Goal: Check status: Check status

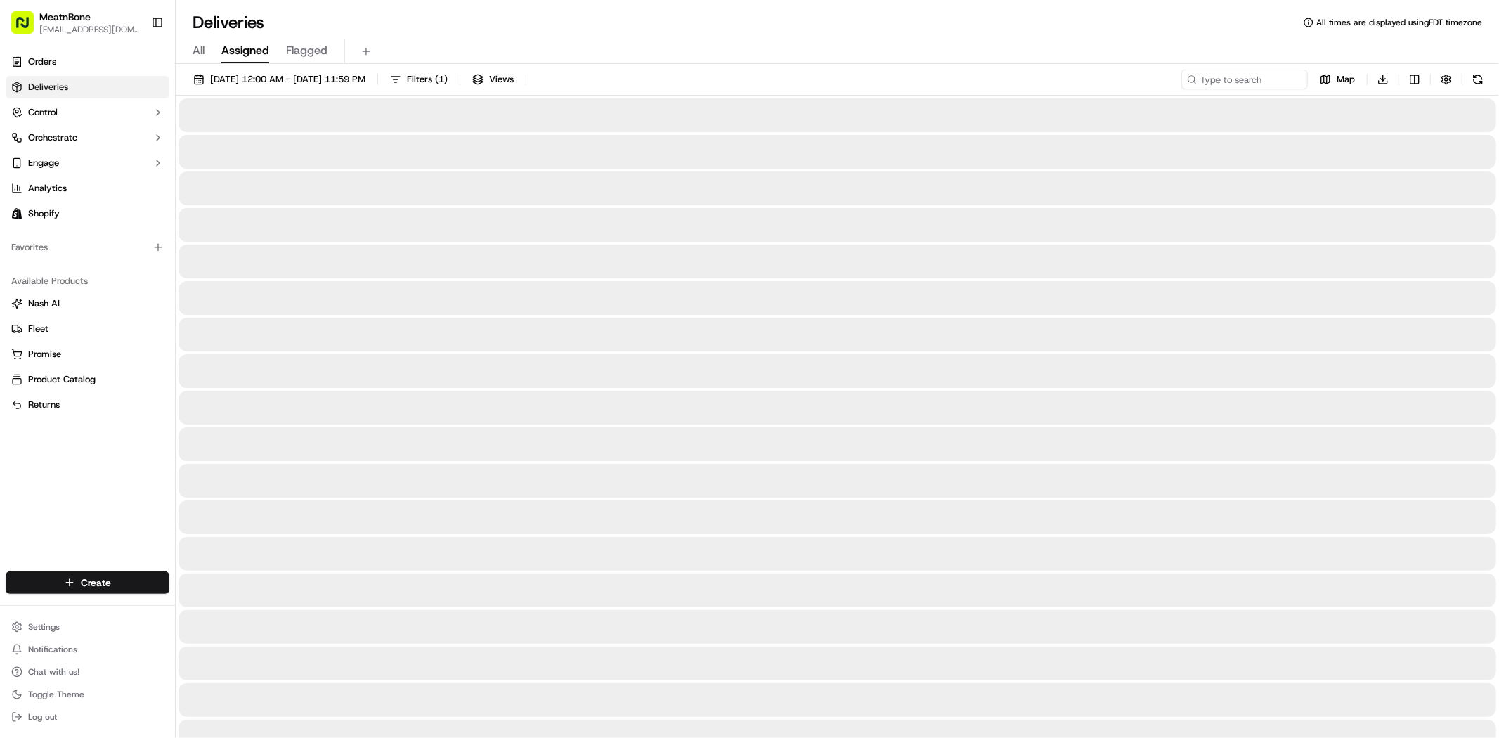
drag, startPoint x: 252, startPoint y: 50, endPoint x: 259, endPoint y: 51, distance: 7.2
click at [253, 50] on span "Assigned" at bounding box center [245, 50] width 48 height 17
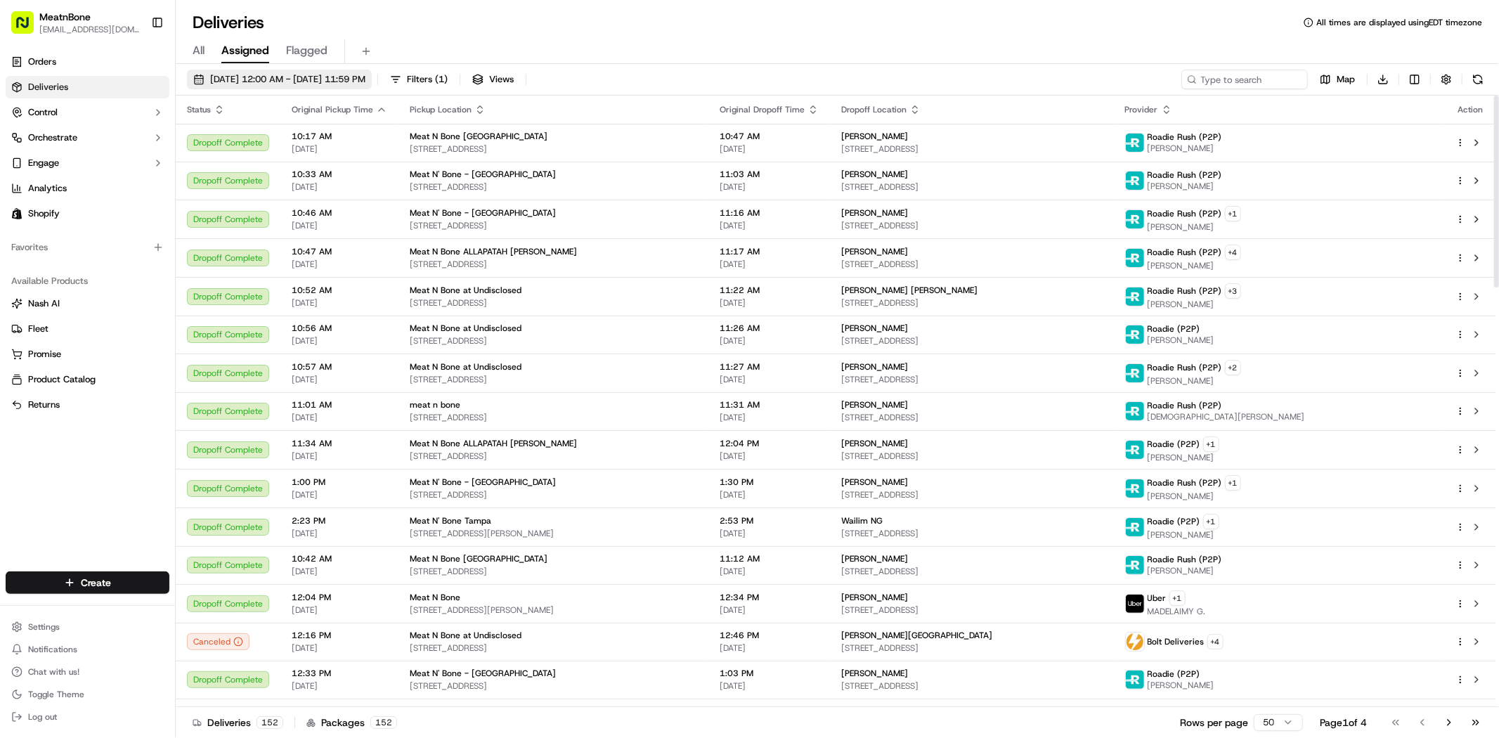
click at [336, 73] on span "[DATE] 12:00 AM - [DATE] 11:59 PM" at bounding box center [287, 79] width 155 height 13
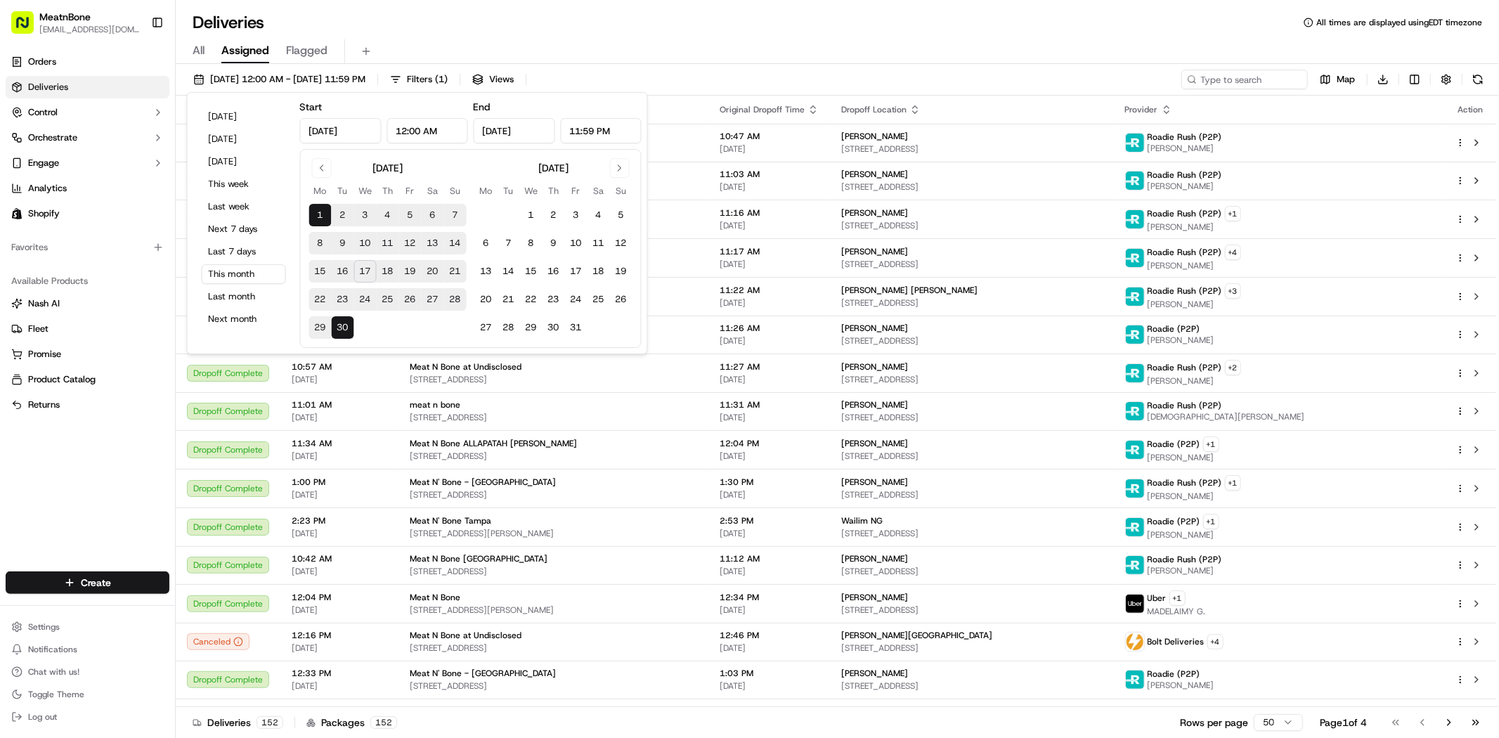
click at [365, 272] on button "17" at bounding box center [365, 271] width 22 height 22
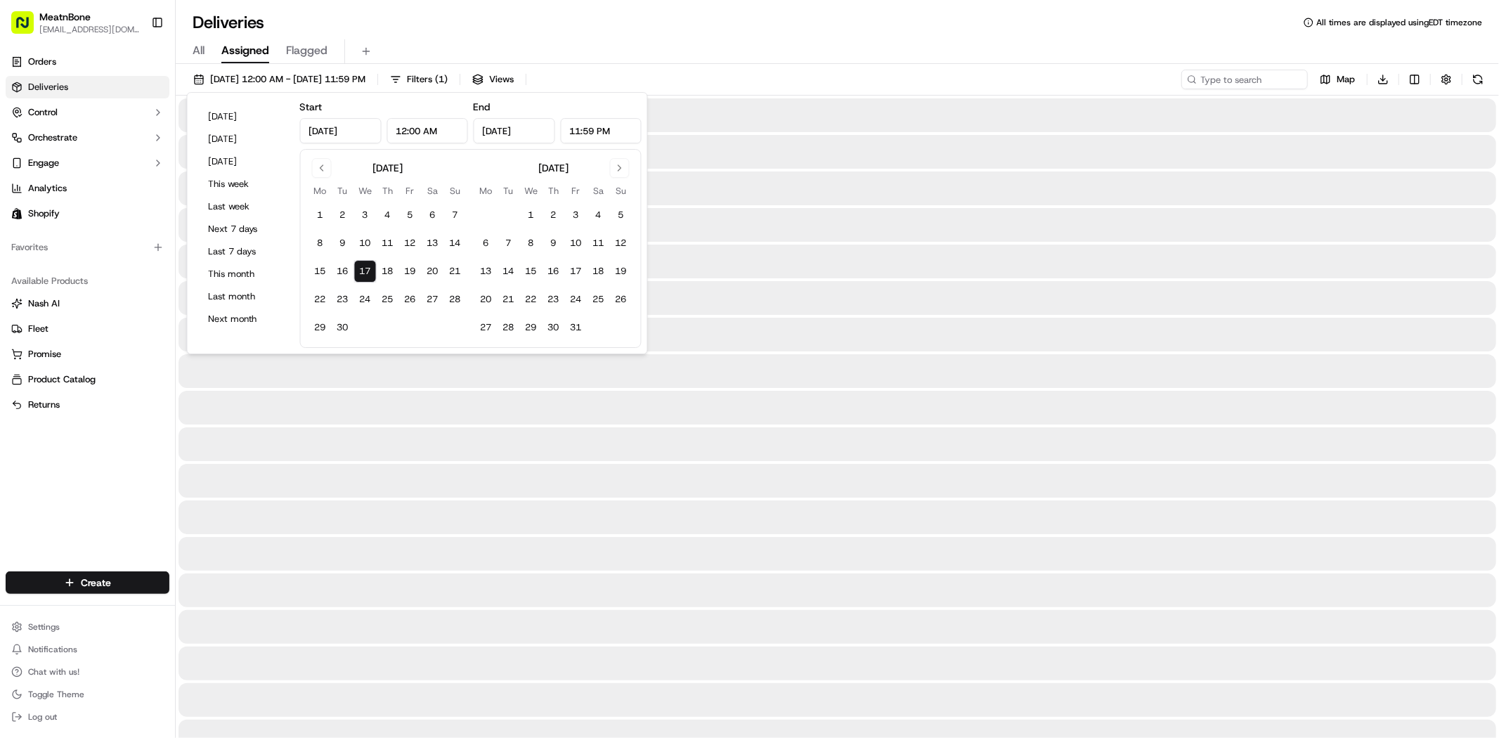
type input "[DATE]"
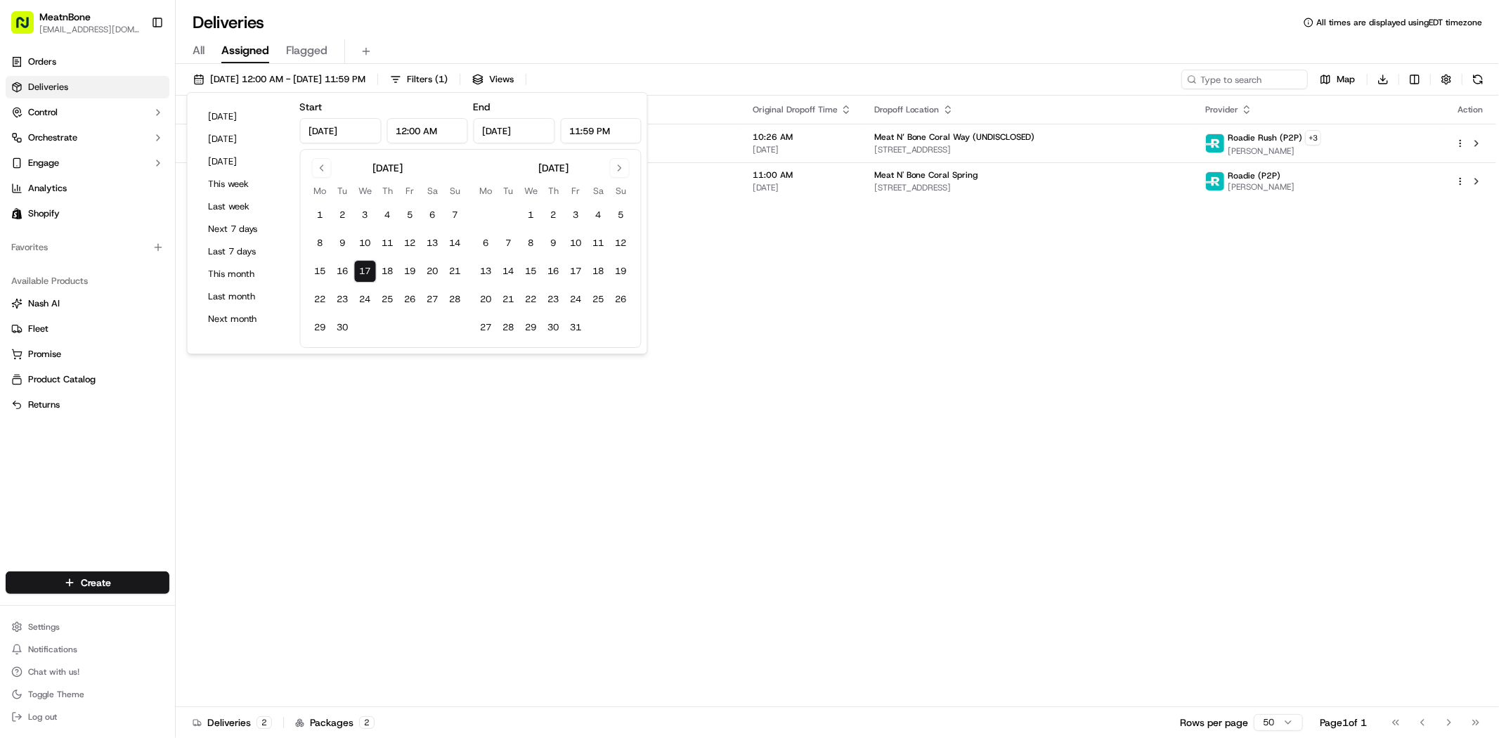
click at [734, 77] on div "[DATE] 12:00 AM - [DATE] 11:59 PM Filters ( 1 ) Views Map Download" at bounding box center [837, 83] width 1323 height 26
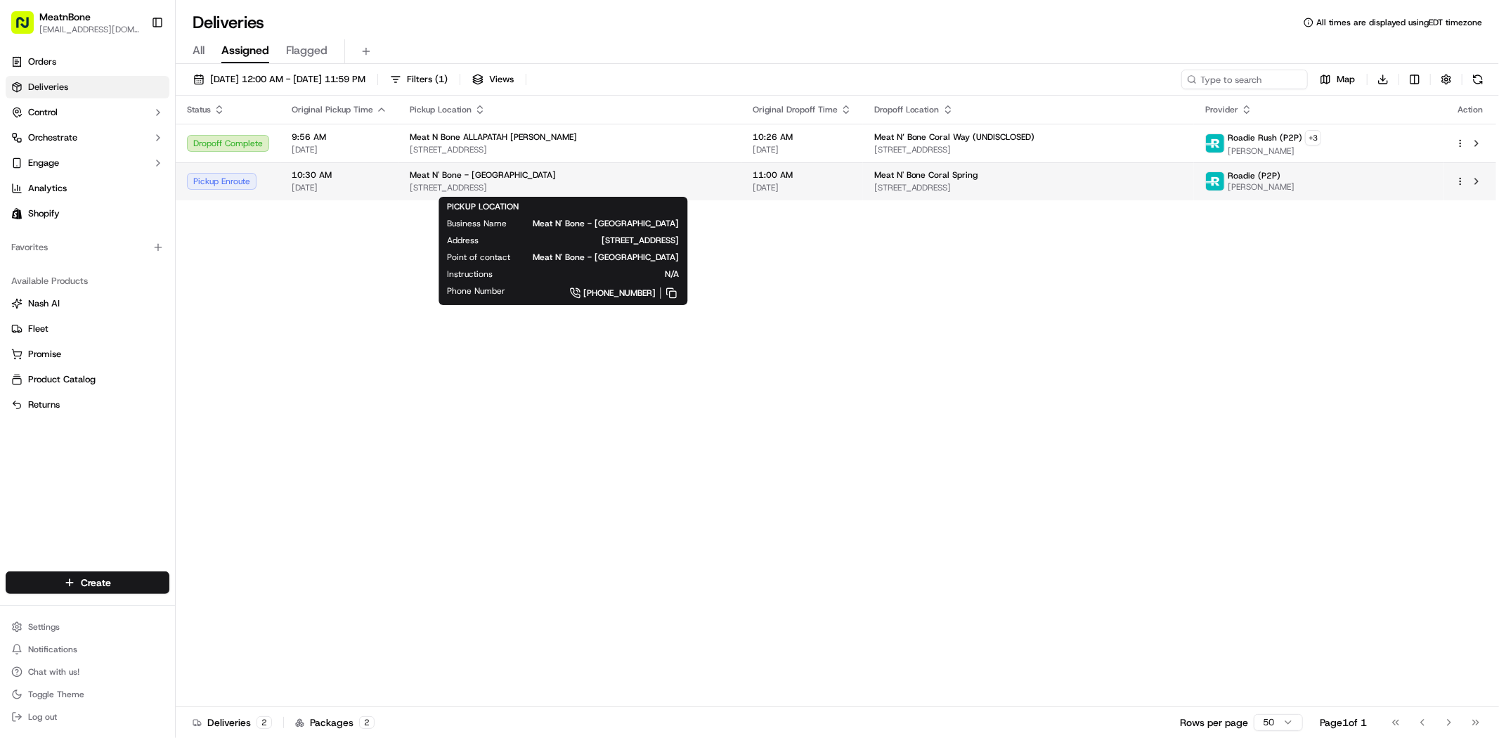
click at [642, 190] on span "[STREET_ADDRESS]" at bounding box center [570, 187] width 320 height 11
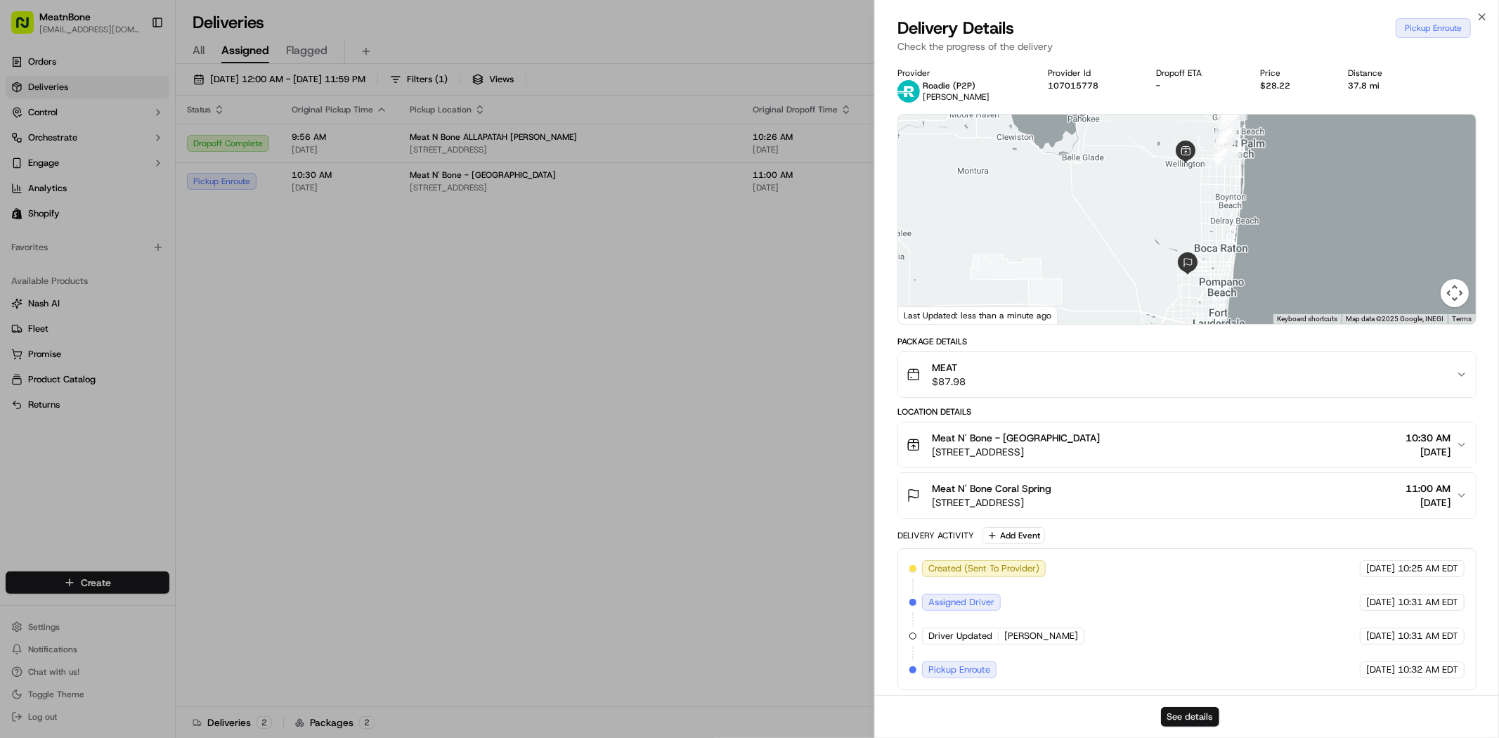
click at [1198, 719] on button "See details" at bounding box center [1190, 717] width 58 height 20
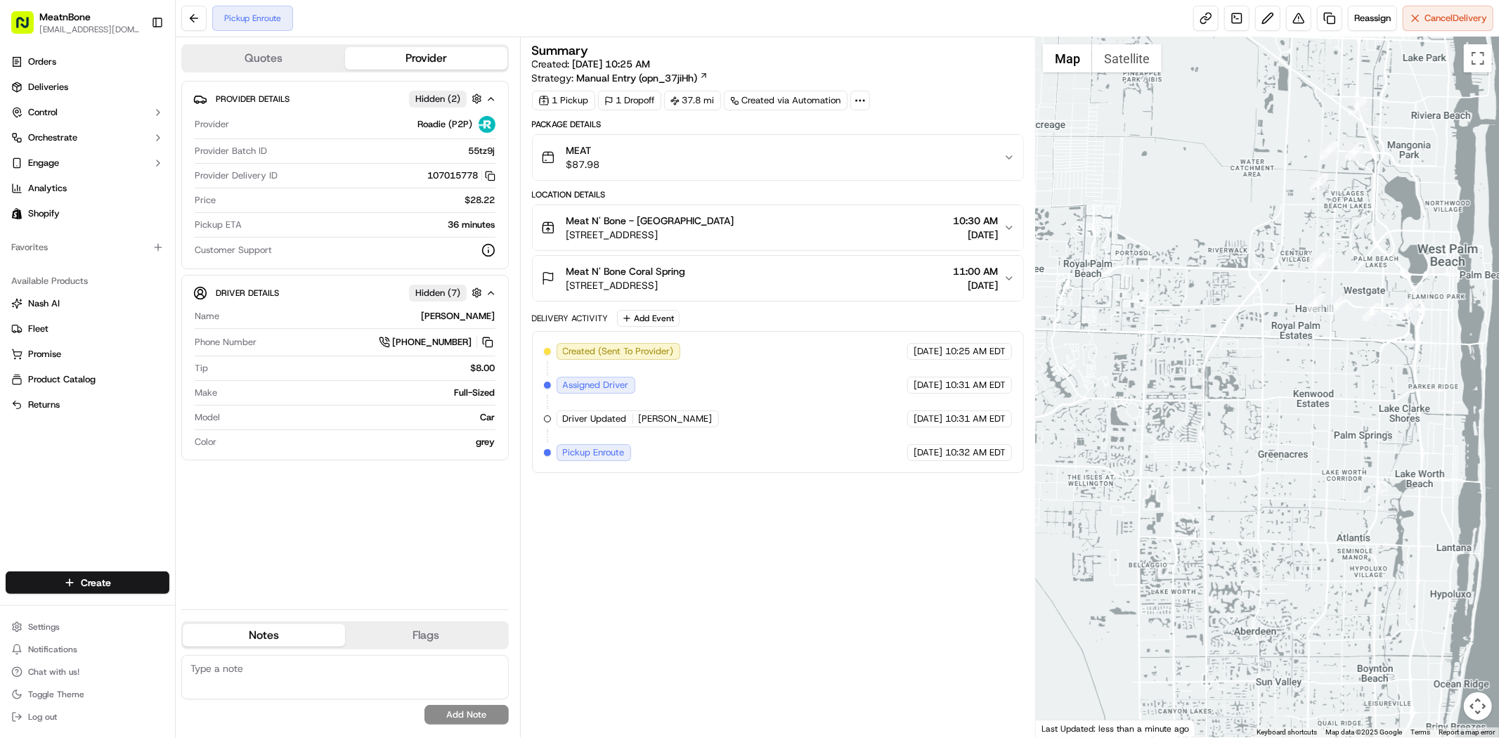
drag, startPoint x: 1322, startPoint y: 323, endPoint x: 1326, endPoint y: 397, distance: 73.9
click at [1326, 397] on div at bounding box center [1267, 387] width 463 height 700
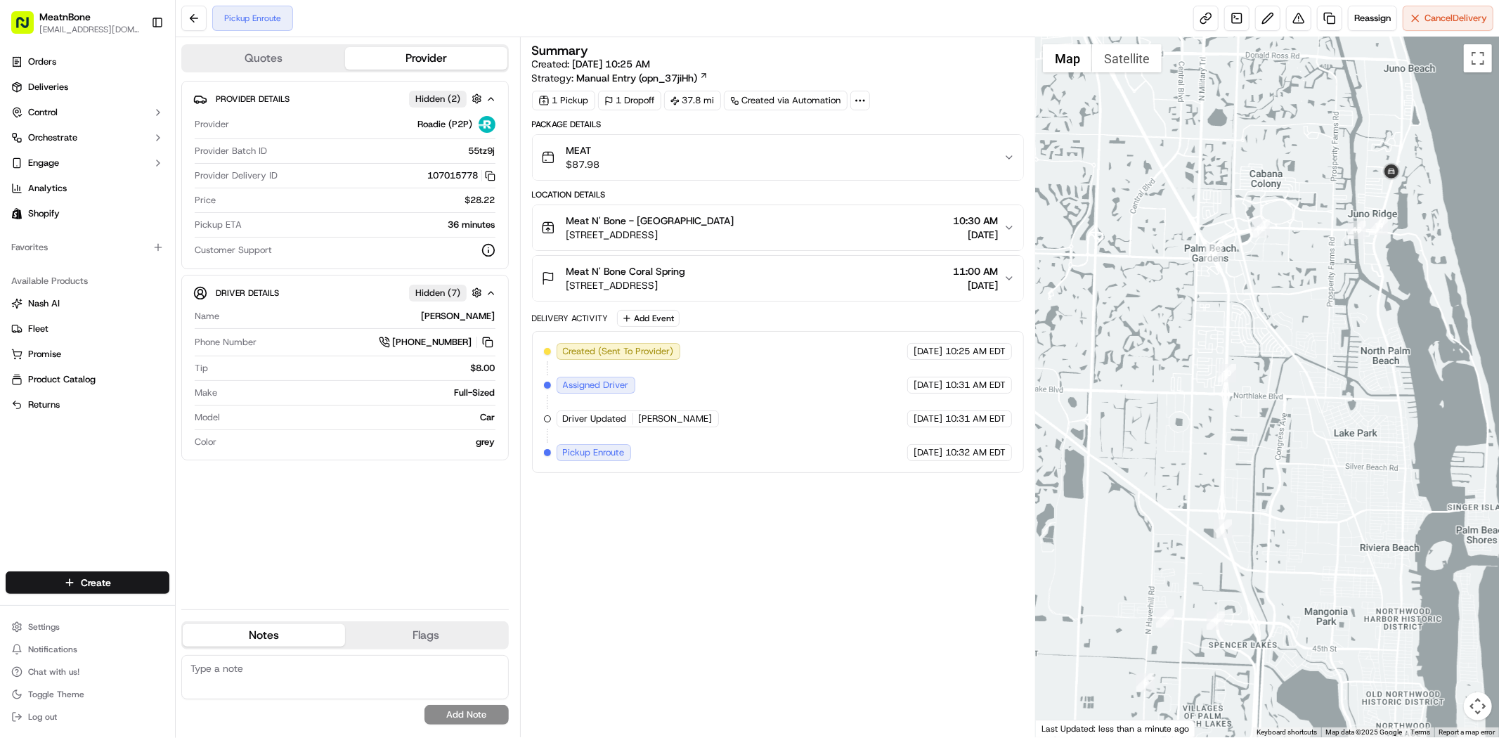
drag, startPoint x: 1373, startPoint y: 186, endPoint x: 1373, endPoint y: 298, distance: 111.7
click at [1373, 298] on div at bounding box center [1267, 387] width 463 height 700
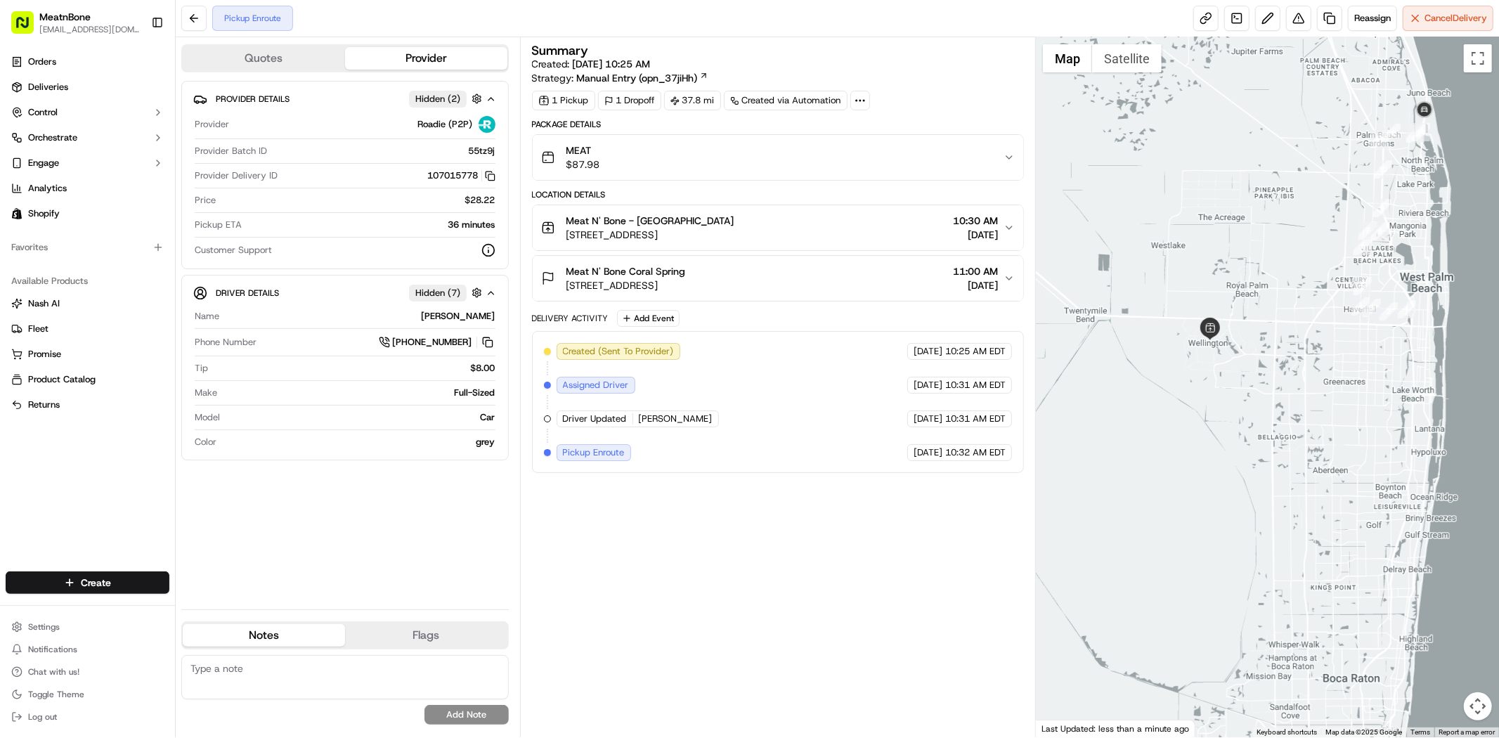
drag, startPoint x: 1265, startPoint y: 321, endPoint x: 1322, endPoint y: 200, distance: 133.6
click at [1322, 200] on div at bounding box center [1267, 387] width 463 height 700
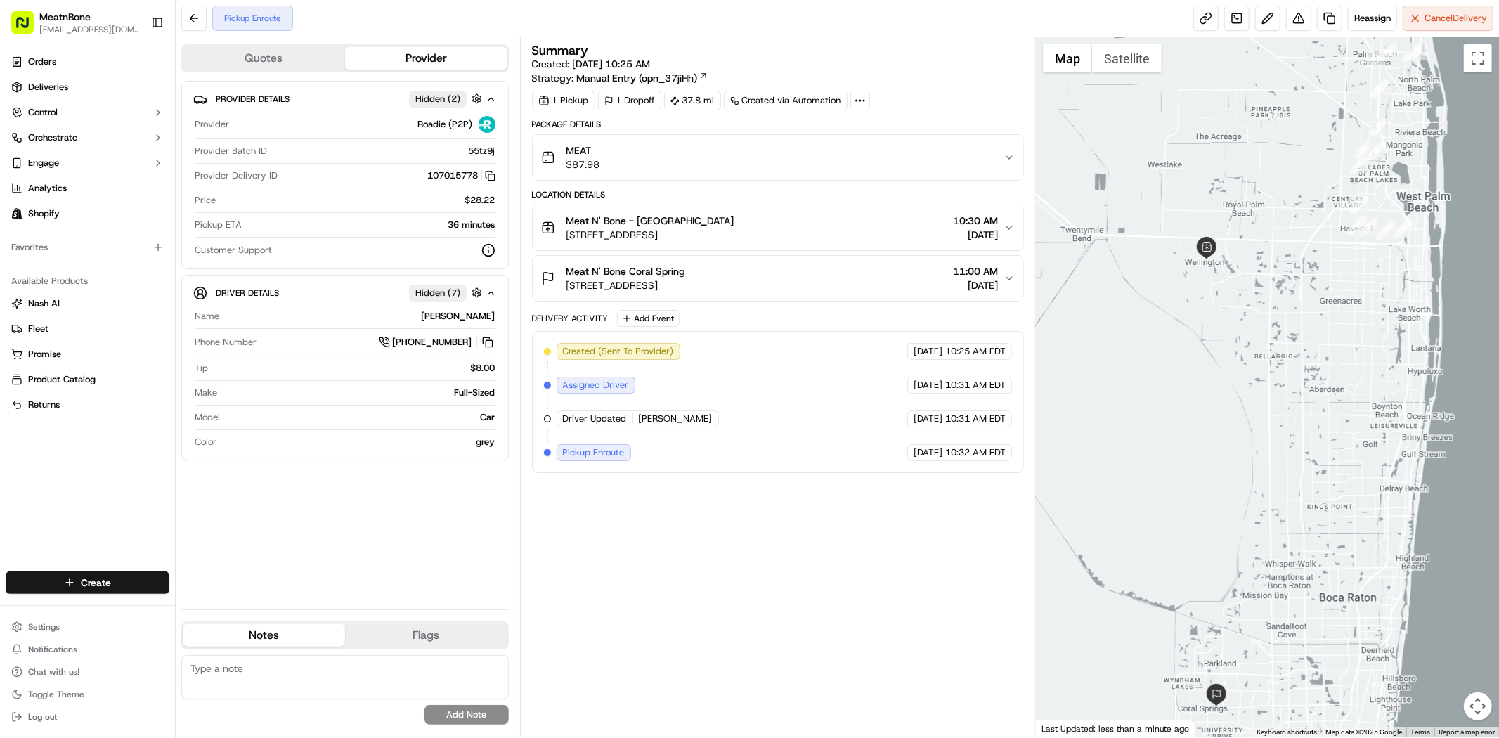
drag, startPoint x: 1306, startPoint y: 276, endPoint x: 1290, endPoint y: 213, distance: 65.3
click at [1290, 213] on div at bounding box center [1267, 387] width 463 height 700
